Goal: Information Seeking & Learning: Learn about a topic

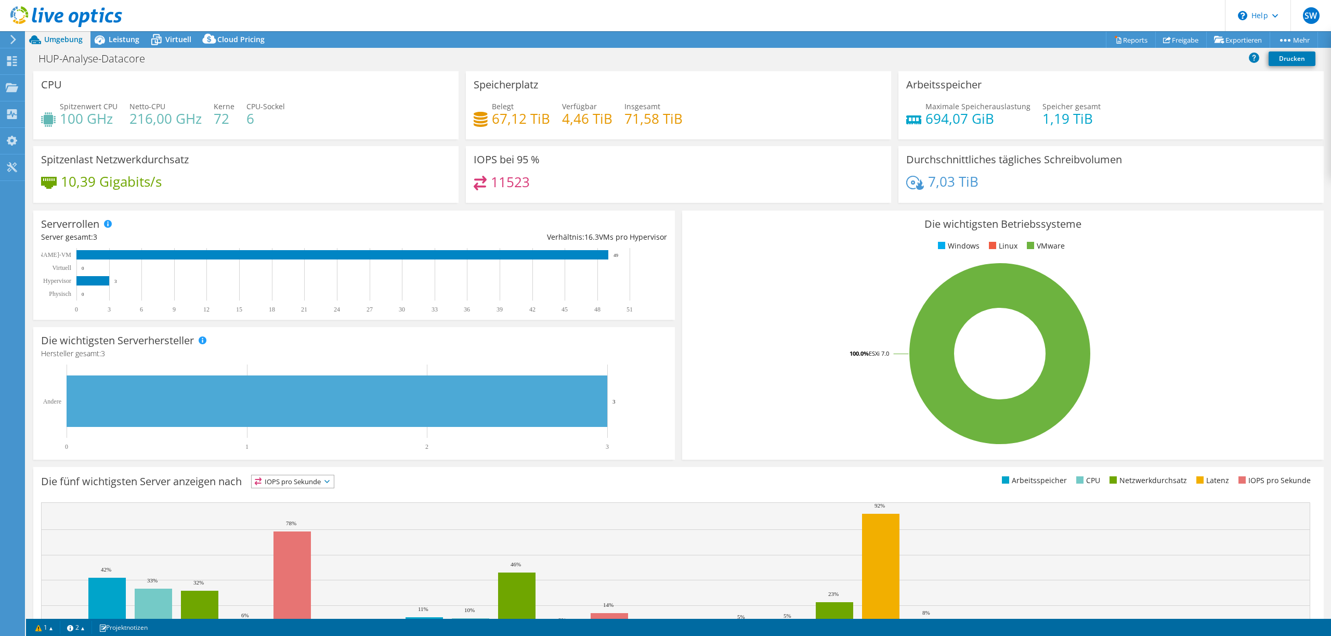
select select "USD"
click at [114, 38] on span "Leistung" at bounding box center [124, 39] width 31 height 10
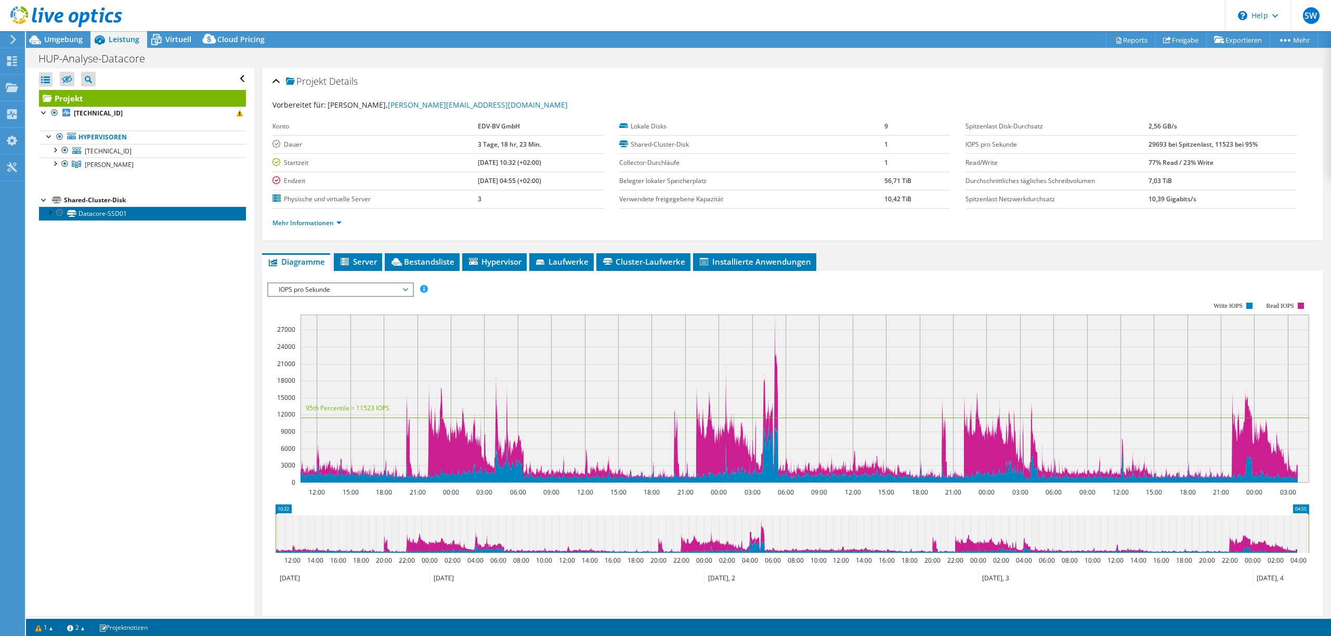
drag, startPoint x: 84, startPoint y: 212, endPoint x: 69, endPoint y: 213, distance: 14.6
click at [84, 212] on link "Datacore-SSD01" at bounding box center [142, 213] width 207 height 14
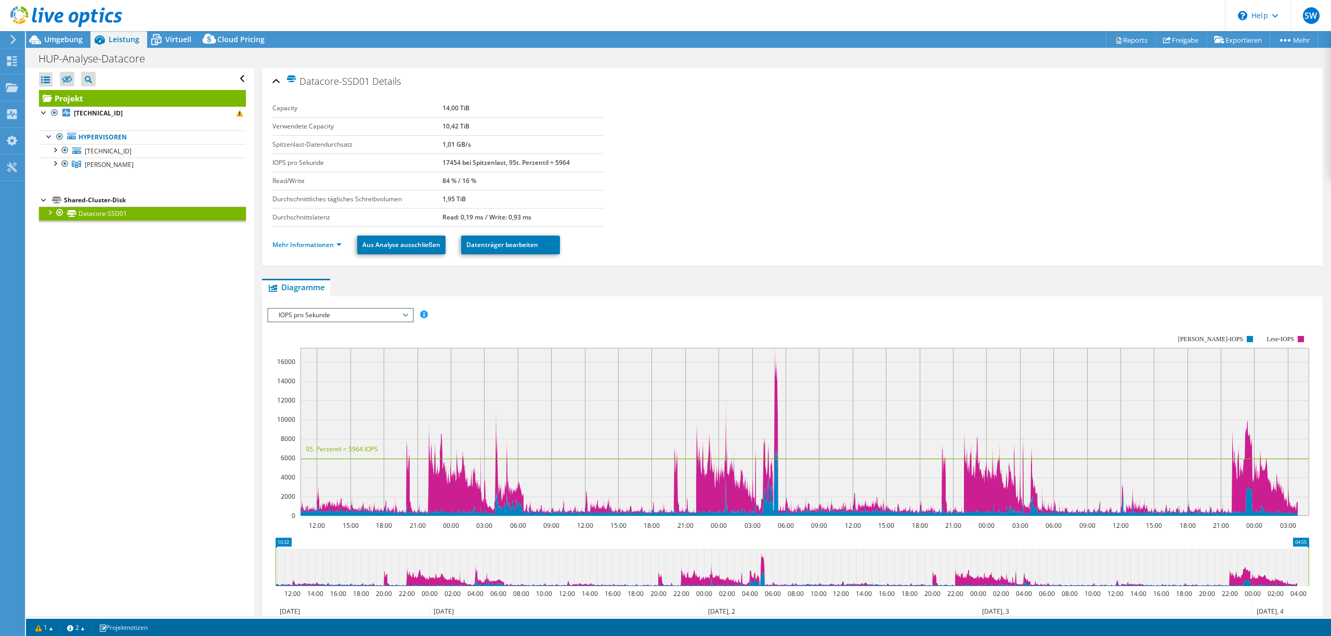
click at [49, 212] on div at bounding box center [49, 211] width 10 height 10
click at [172, 229] on link "Datacore-SSD01 | [TECHNICAL_ID]" at bounding box center [142, 227] width 207 height 14
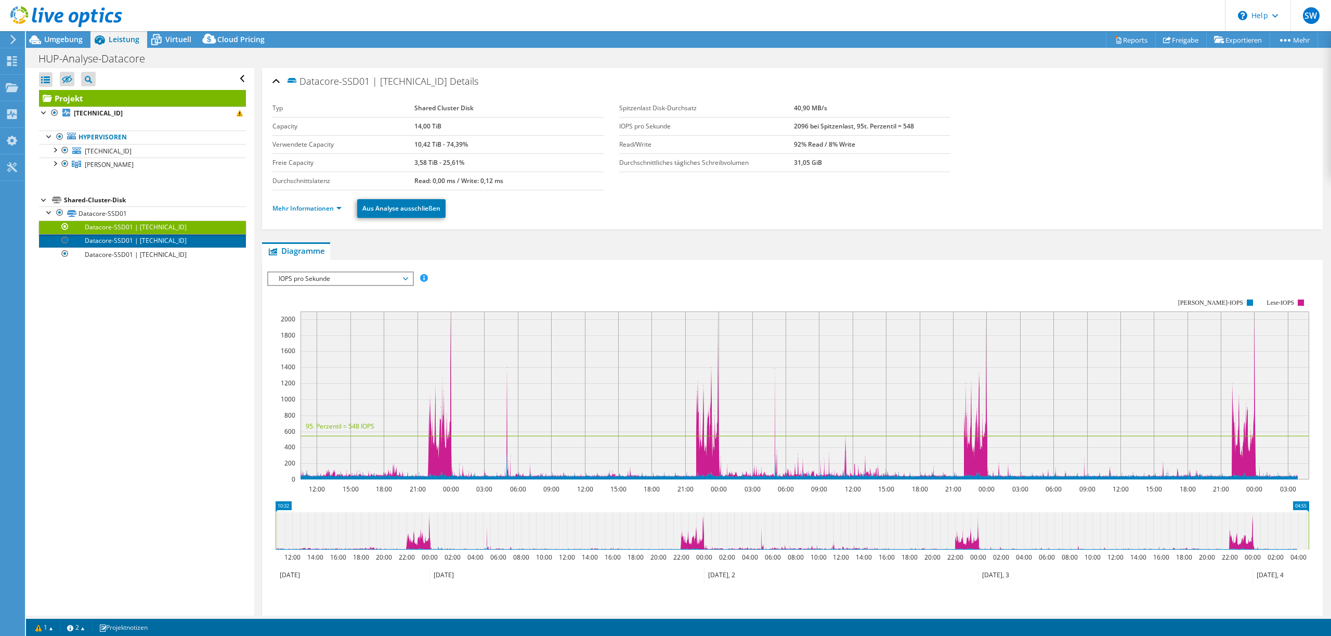
click at [154, 241] on link "Datacore-SSD01 | [TECHNICAL_ID]" at bounding box center [142, 241] width 207 height 14
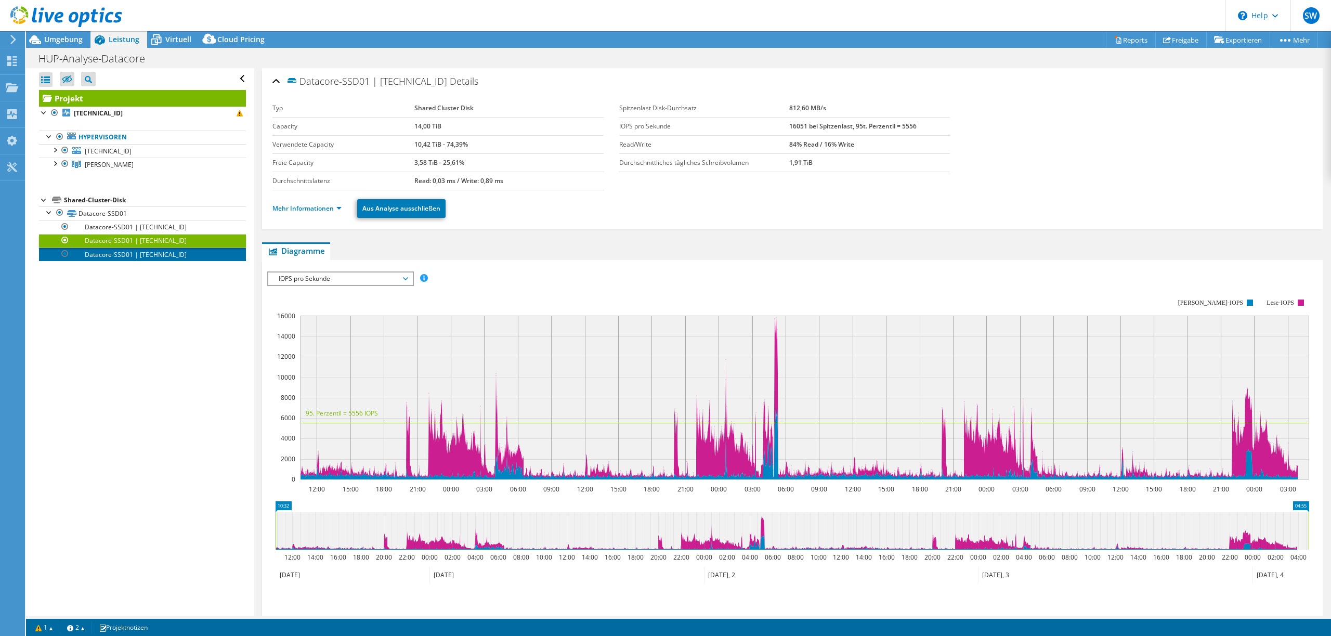
click at [149, 260] on link "Datacore-SSD01 | [TECHNICAL_ID]" at bounding box center [142, 254] width 207 height 14
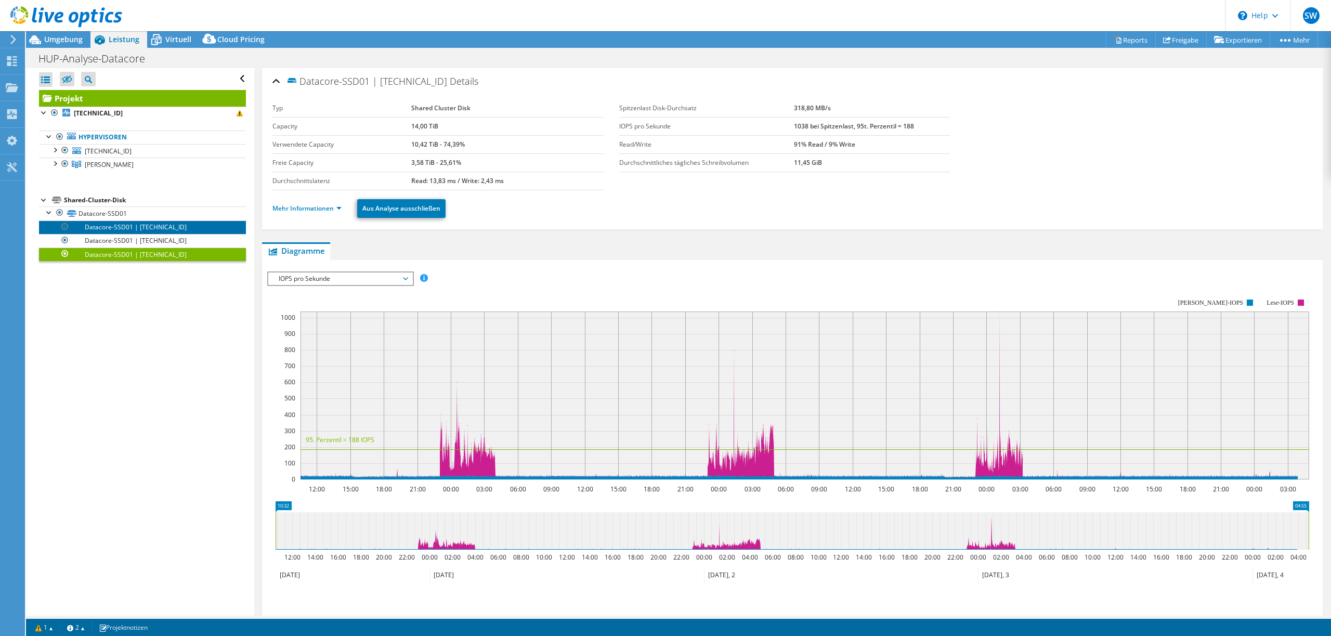
click at [166, 228] on link "Datacore-SSD01 | [TECHNICAL_ID]" at bounding box center [142, 227] width 207 height 14
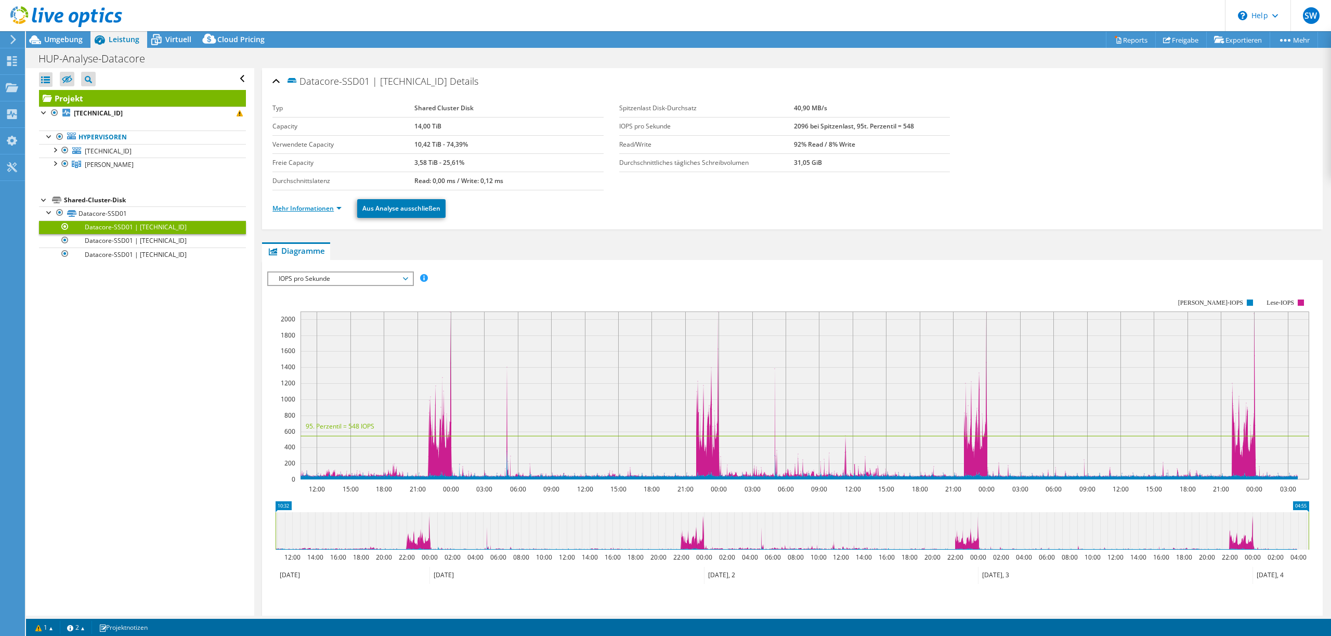
click at [307, 208] on link "Mehr Informationen" at bounding box center [306, 208] width 69 height 9
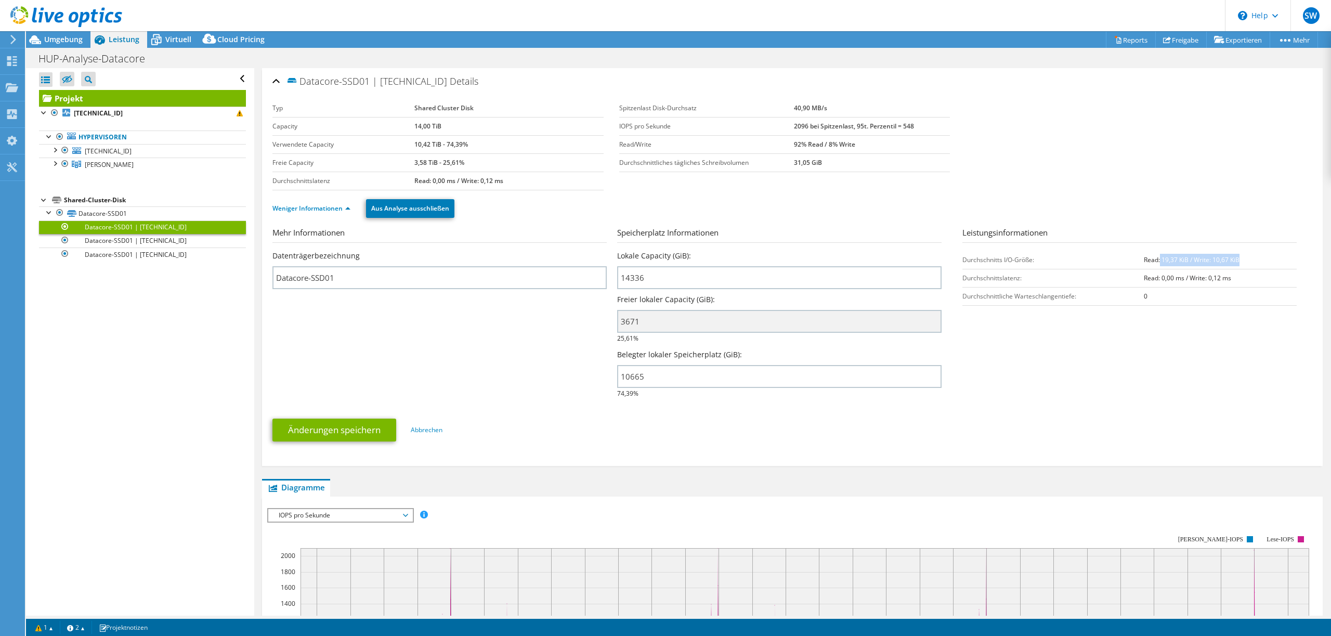
drag, startPoint x: 1160, startPoint y: 259, endPoint x: 1245, endPoint y: 258, distance: 84.8
click at [1245, 258] on td "Read: 19,37 KiB / Write: 10,67 KiB" at bounding box center [1220, 260] width 153 height 18
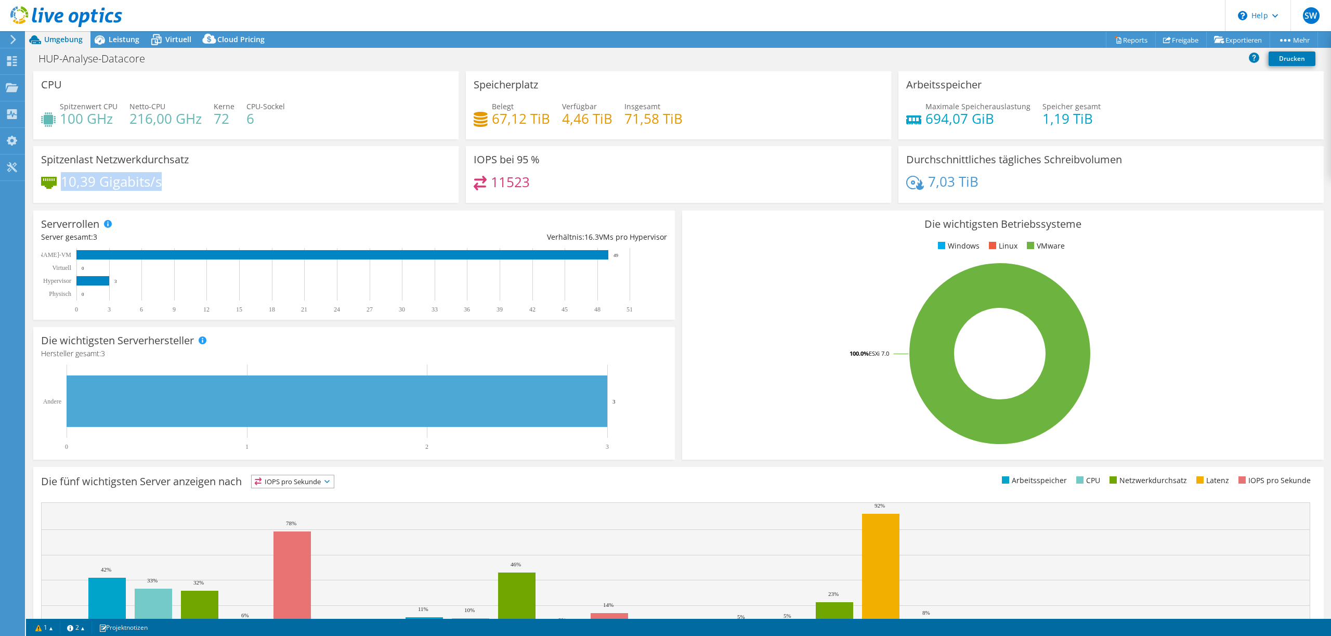
drag, startPoint x: 63, startPoint y: 183, endPoint x: 180, endPoint y: 186, distance: 116.5
click at [180, 186] on div "10,39 Gigabits/s" at bounding box center [246, 187] width 410 height 22
drag, startPoint x: 930, startPoint y: 182, endPoint x: 991, endPoint y: 182, distance: 60.8
click at [987, 182] on div "7,03 TiB" at bounding box center [1111, 187] width 410 height 22
